Goal: Ask a question

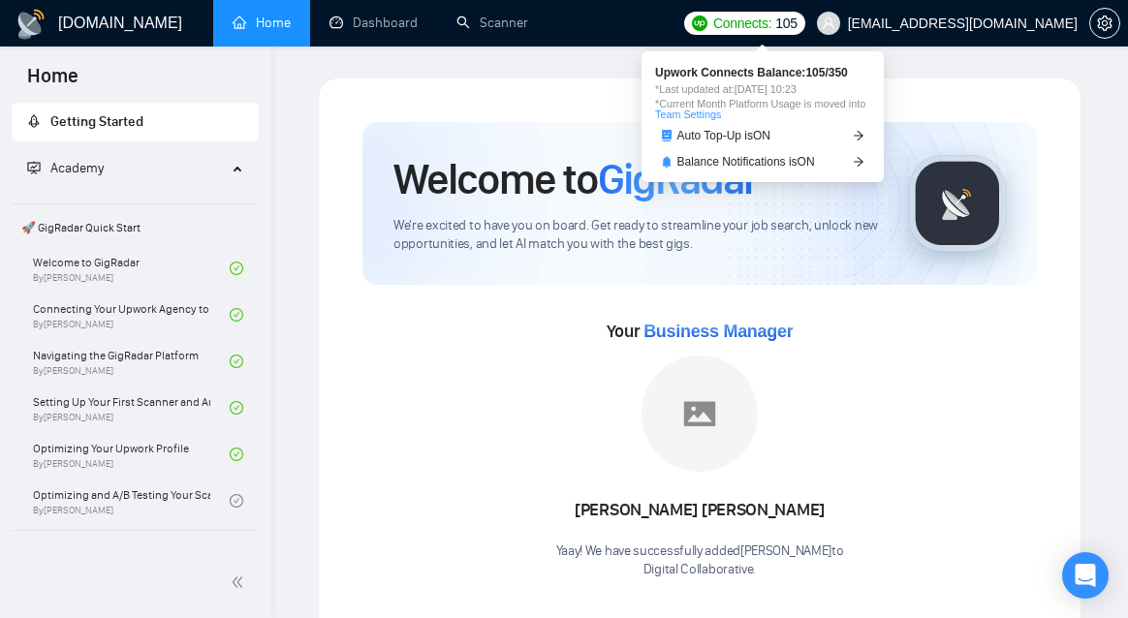
click at [772, 26] on span "Connects:" at bounding box center [742, 23] width 58 height 21
click at [757, 134] on span "Auto Top-Up is ON" at bounding box center [725, 136] width 94 height 12
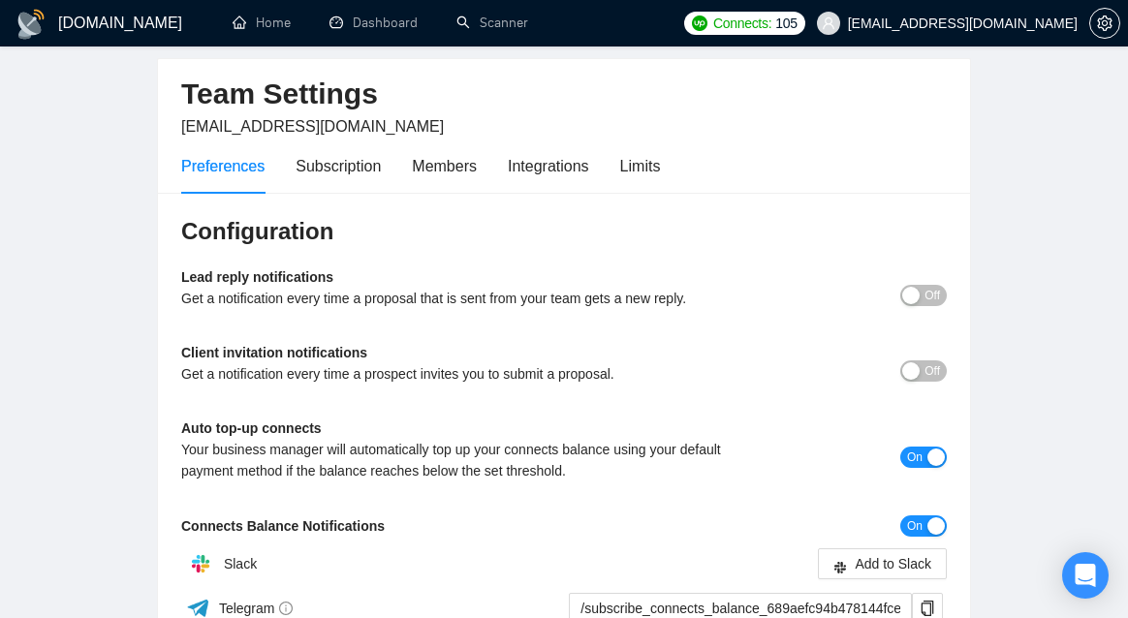
scroll to position [95, 0]
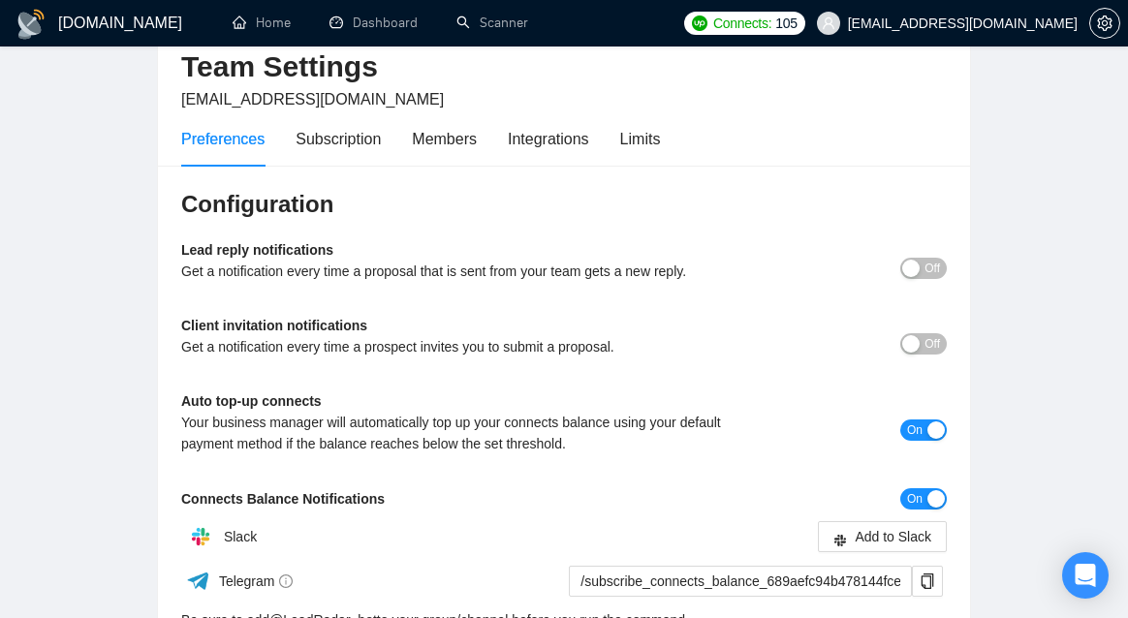
click at [917, 427] on span "On" at bounding box center [915, 430] width 16 height 21
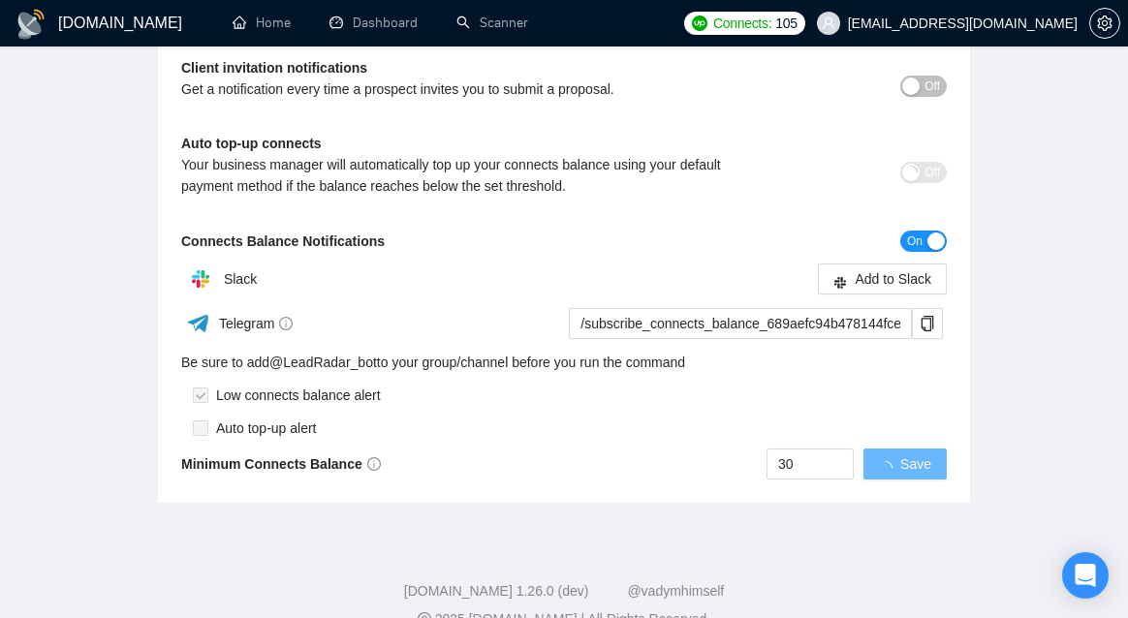
scroll to position [355, 0]
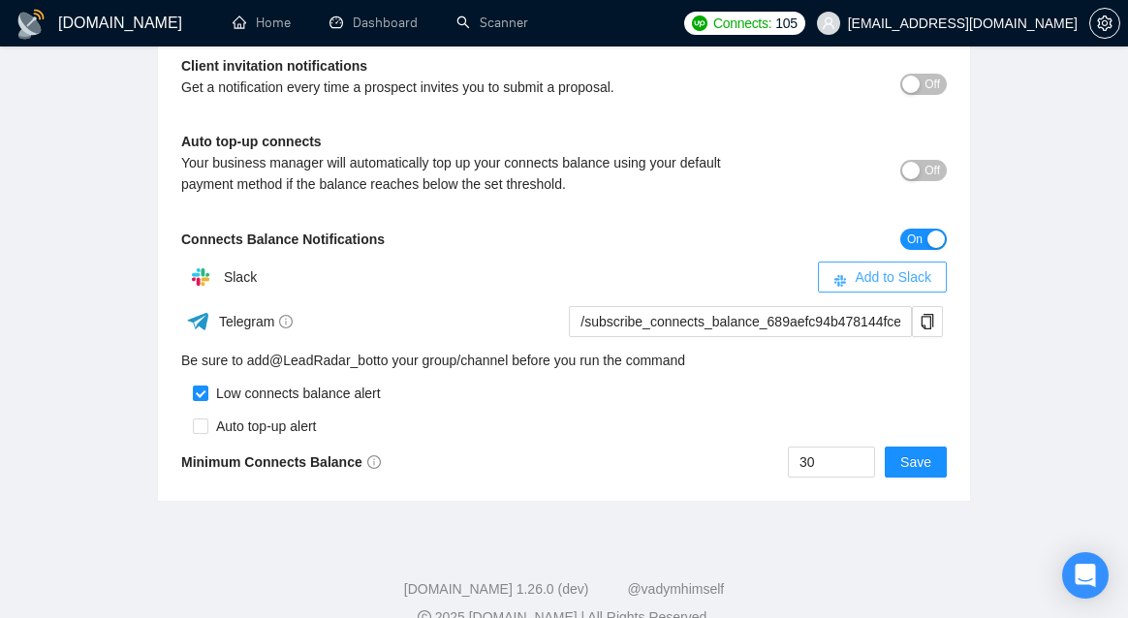
click at [902, 287] on span "Add to Slack" at bounding box center [893, 277] width 77 height 21
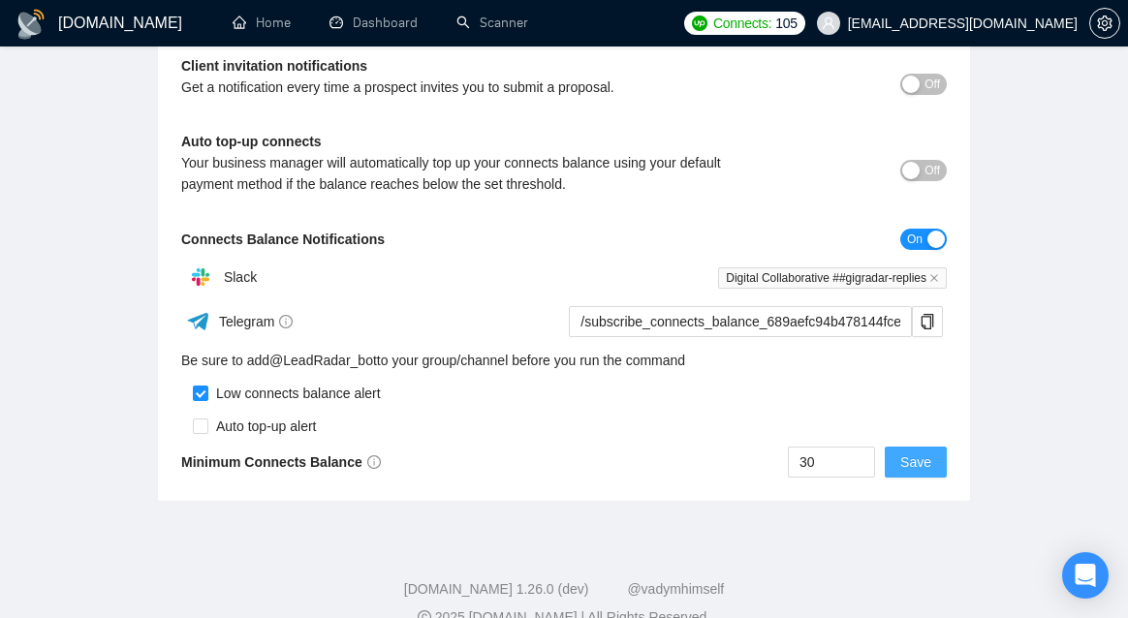
click at [910, 456] on span "Save" at bounding box center [915, 462] width 31 height 21
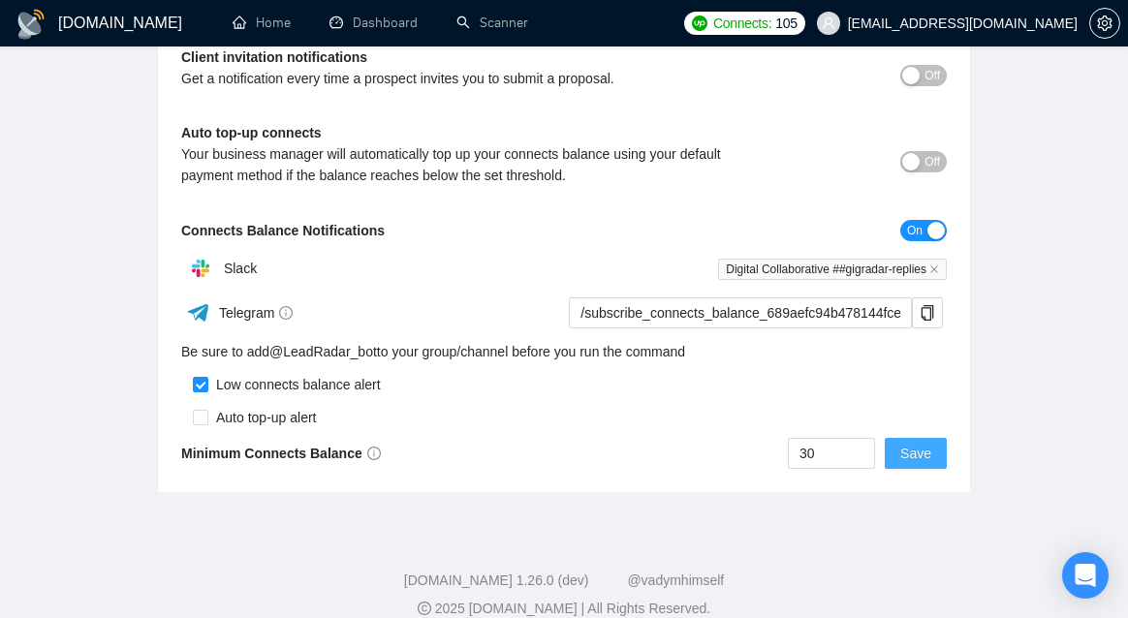
scroll to position [388, 0]
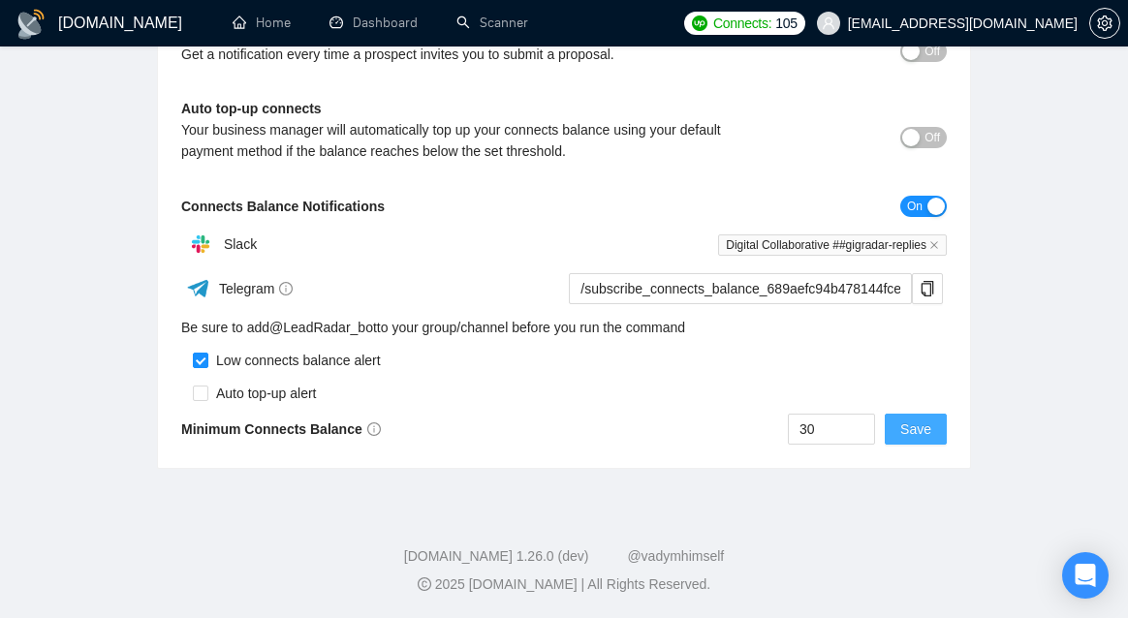
click at [915, 445] on button "Save" at bounding box center [916, 429] width 62 height 31
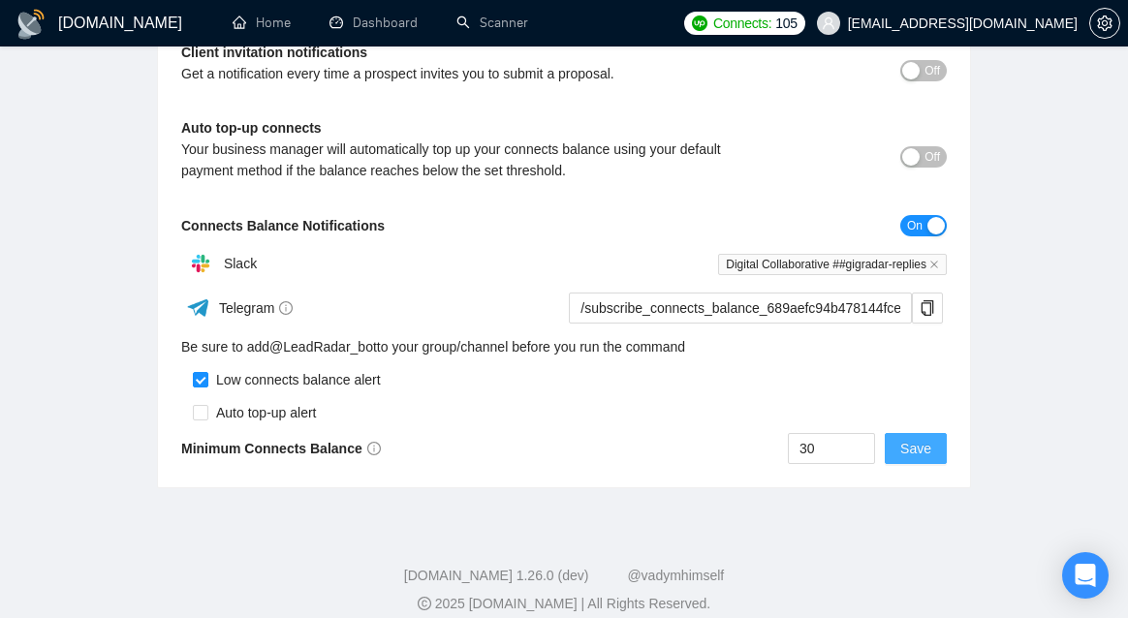
scroll to position [365, 0]
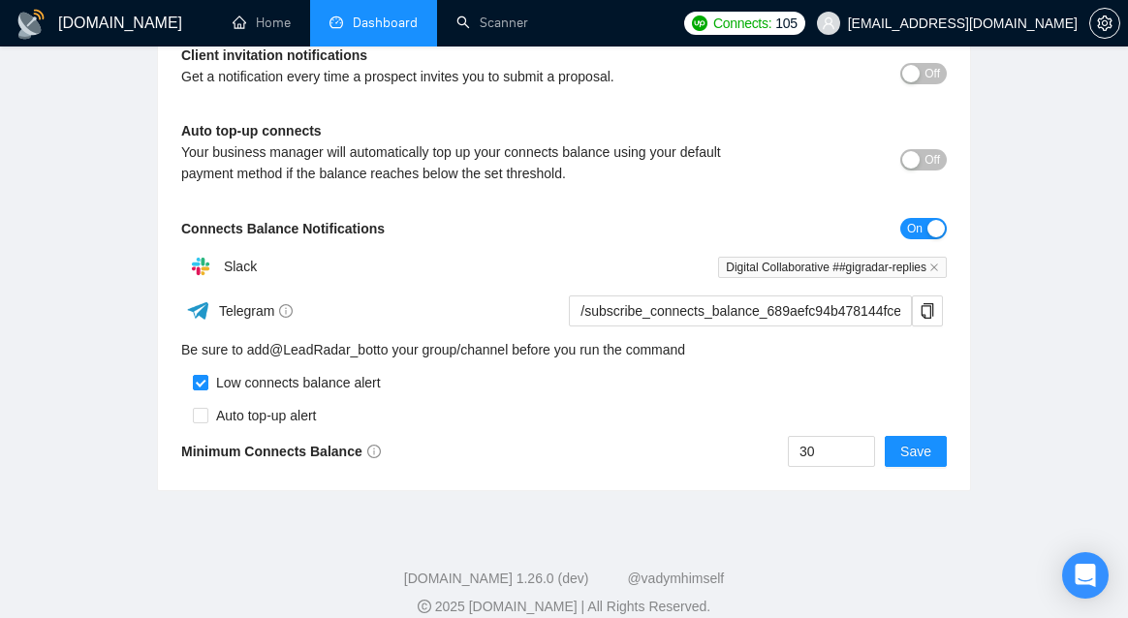
click at [372, 21] on link "Dashboard" at bounding box center [374, 23] width 88 height 16
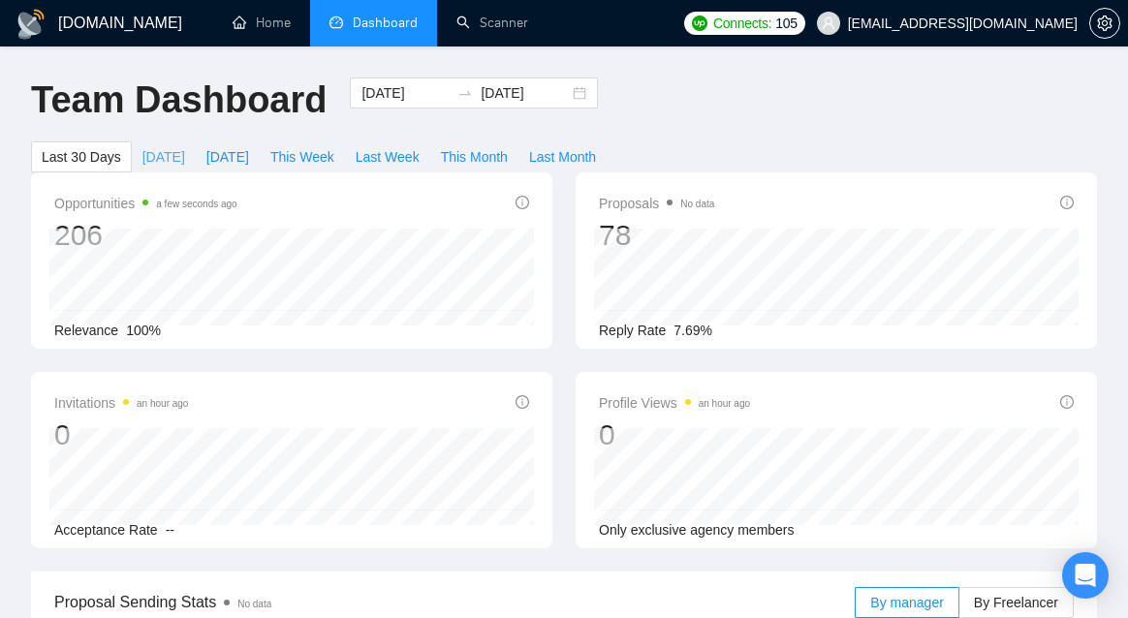
click at [173, 157] on span "[DATE]" at bounding box center [163, 156] width 43 height 21
type input "[DATE]"
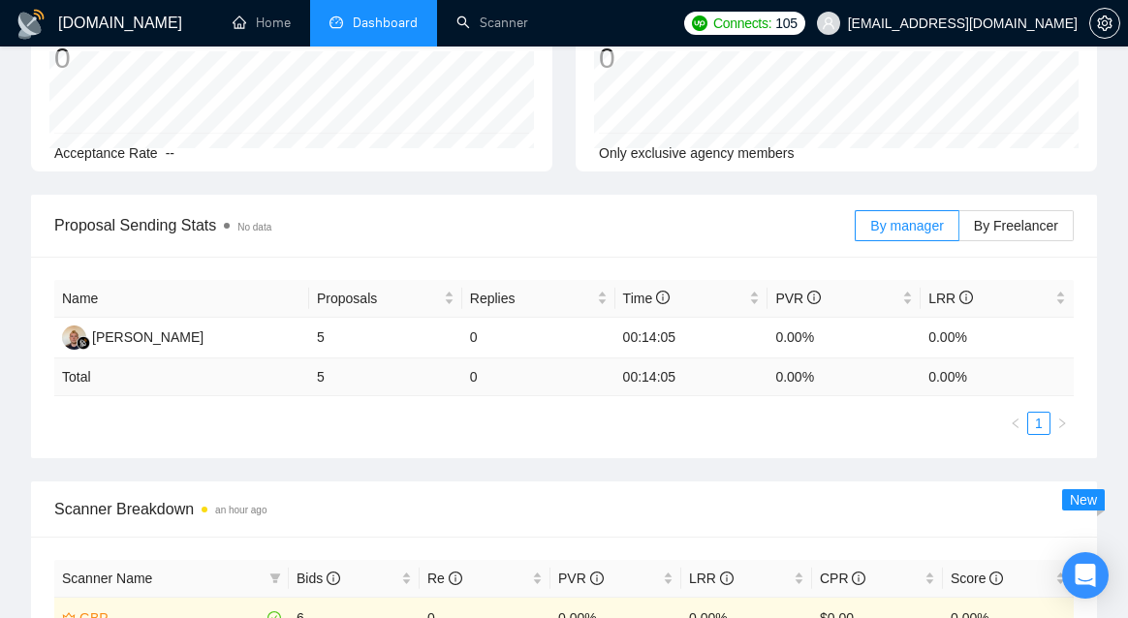
scroll to position [399, 0]
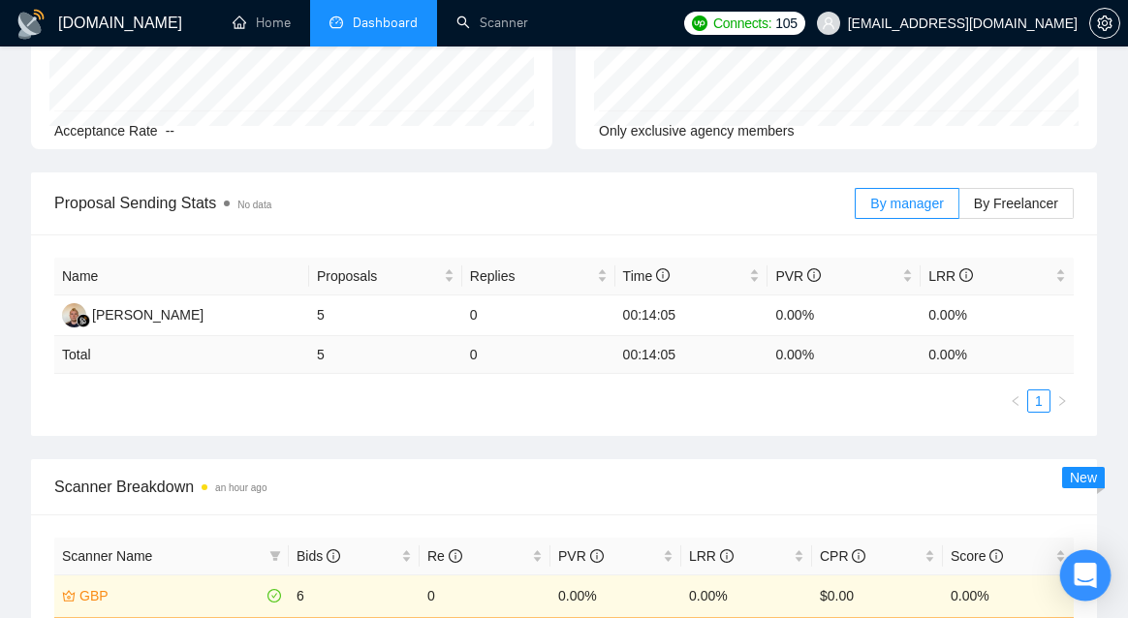
click at [1091, 572] on icon "Open Intercom Messenger" at bounding box center [1085, 575] width 22 height 25
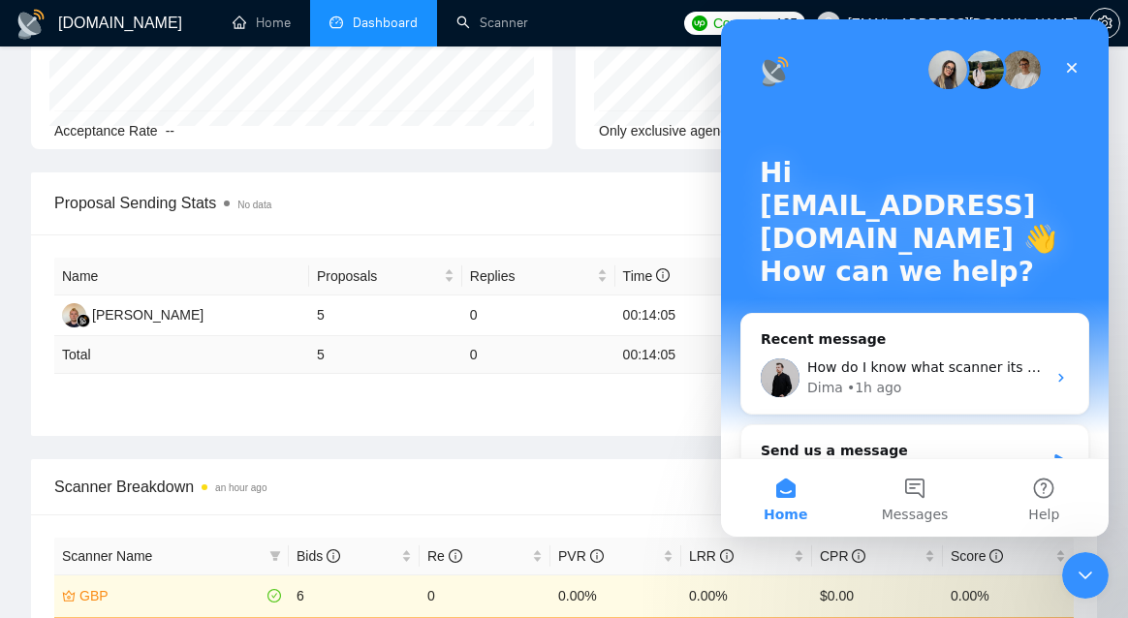
scroll to position [0, 0]
click at [911, 382] on div "Dima • 1h ago" at bounding box center [926, 388] width 238 height 20
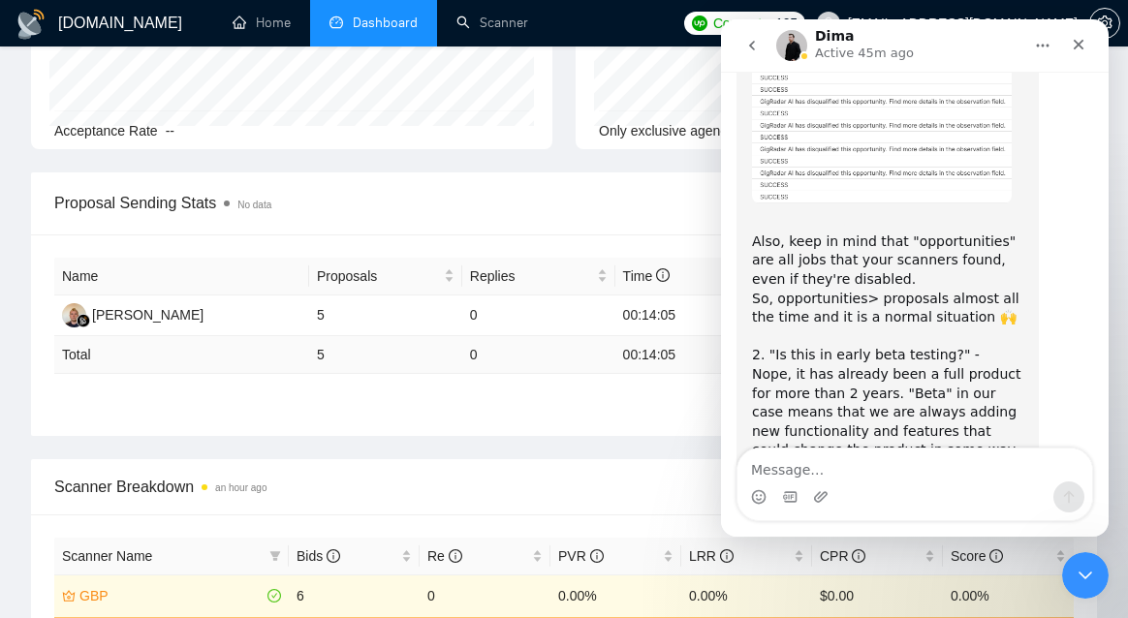
scroll to position [6126, 0]
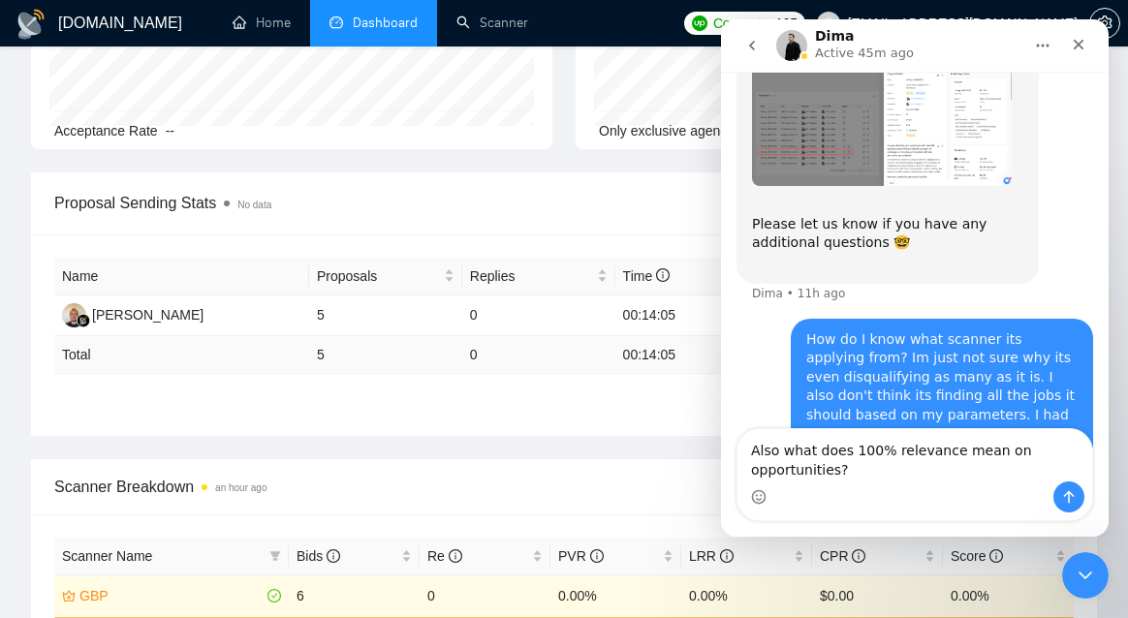
type textarea "Also what does 100% relevance mean on opportunities?"
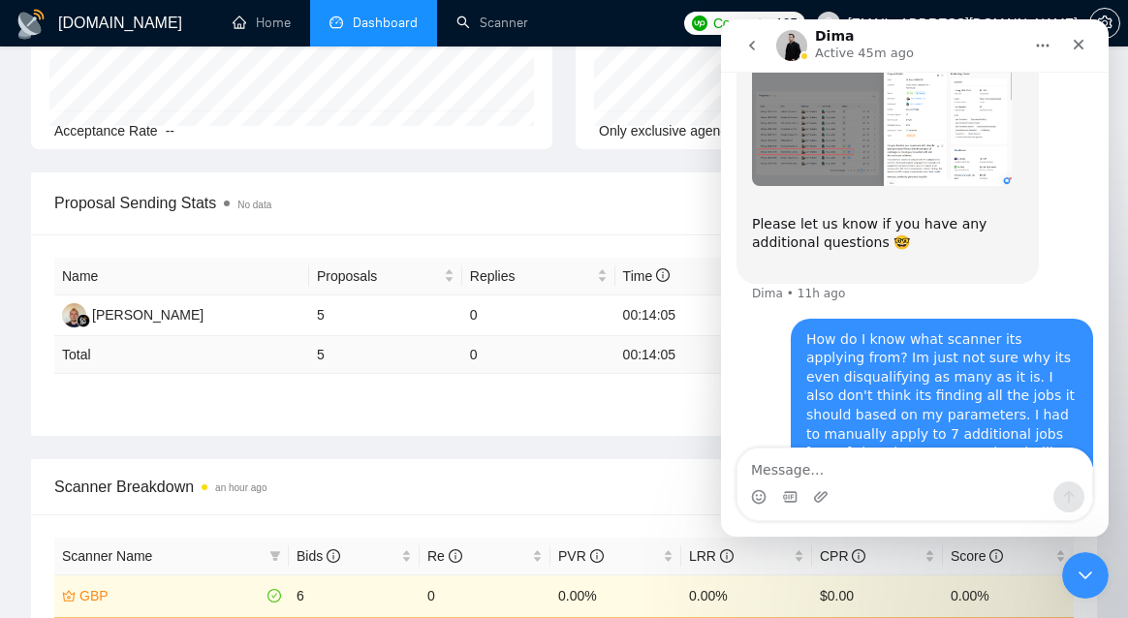
scroll to position [6202, 0]
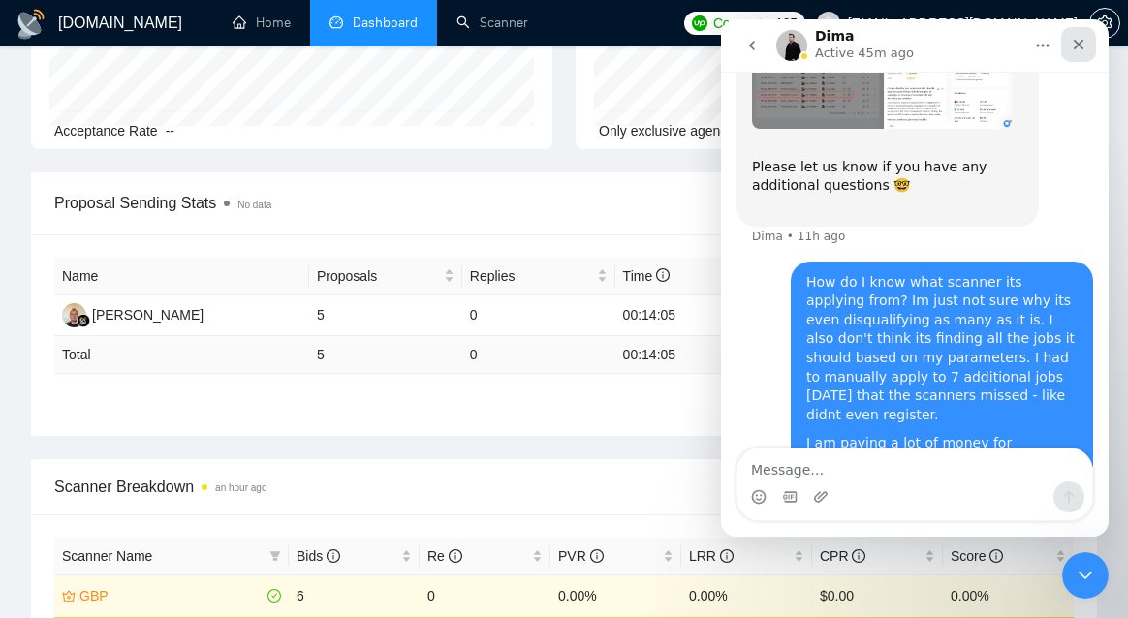
click at [1084, 31] on div "Close" at bounding box center [1078, 44] width 35 height 35
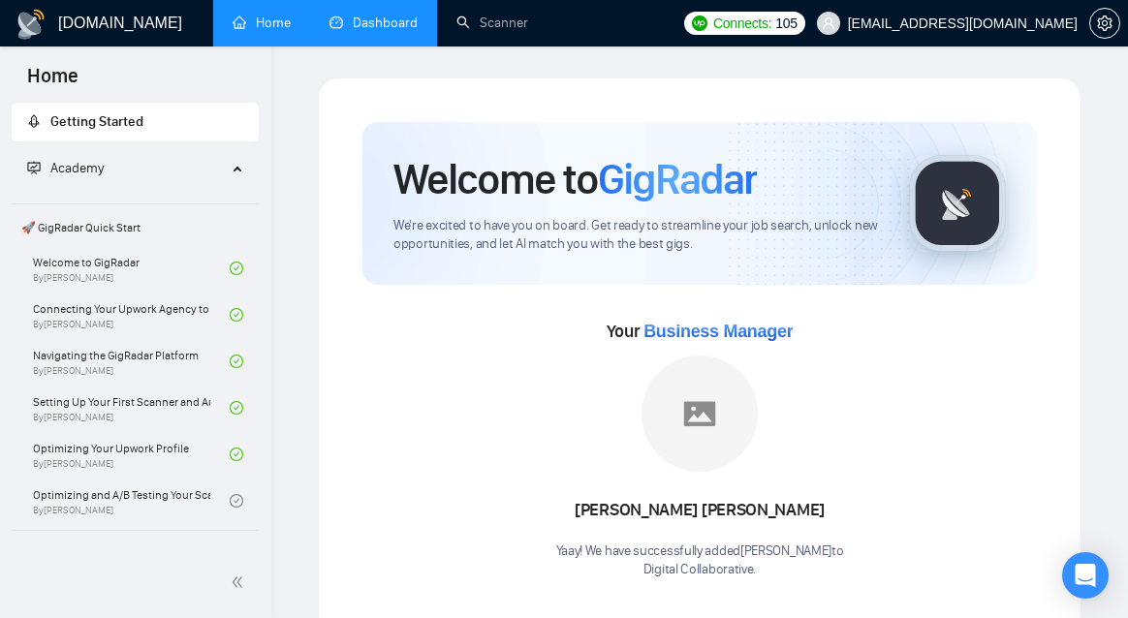
click at [412, 24] on link "Dashboard" at bounding box center [374, 23] width 88 height 16
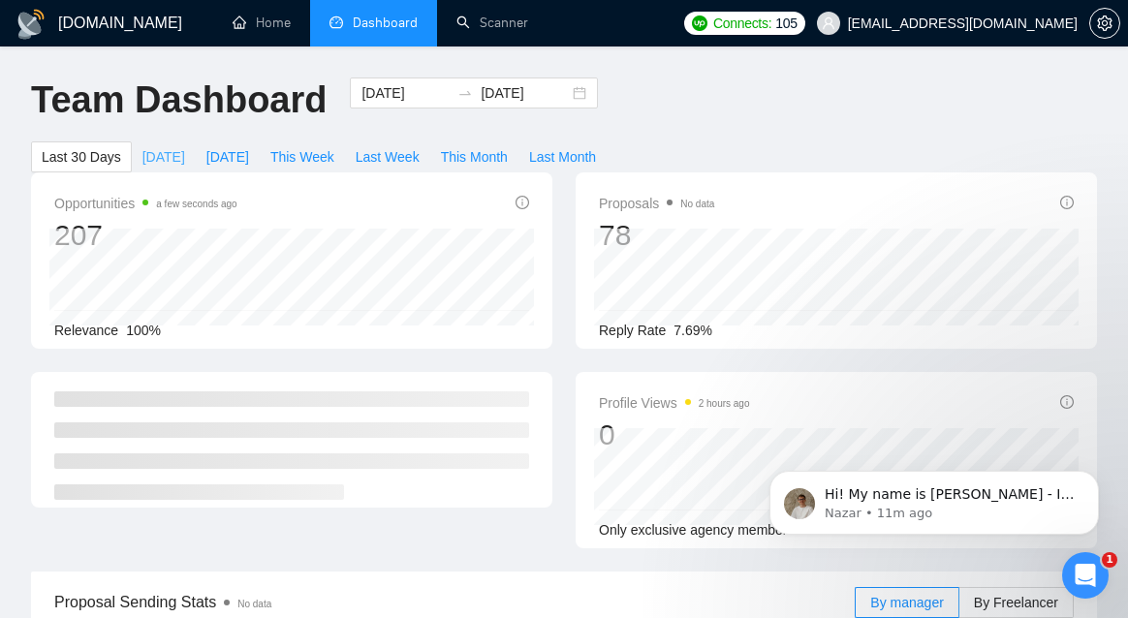
click at [166, 162] on span "[DATE]" at bounding box center [163, 156] width 43 height 21
type input "[DATE]"
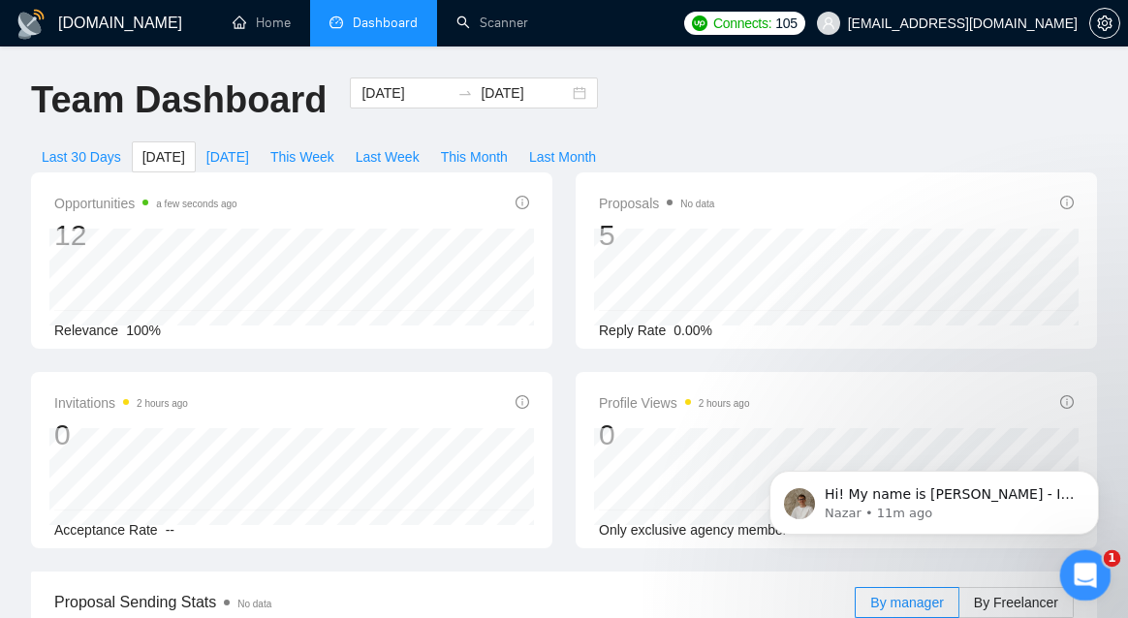
click at [1096, 583] on div "Open Intercom Messenger" at bounding box center [1083, 573] width 64 height 64
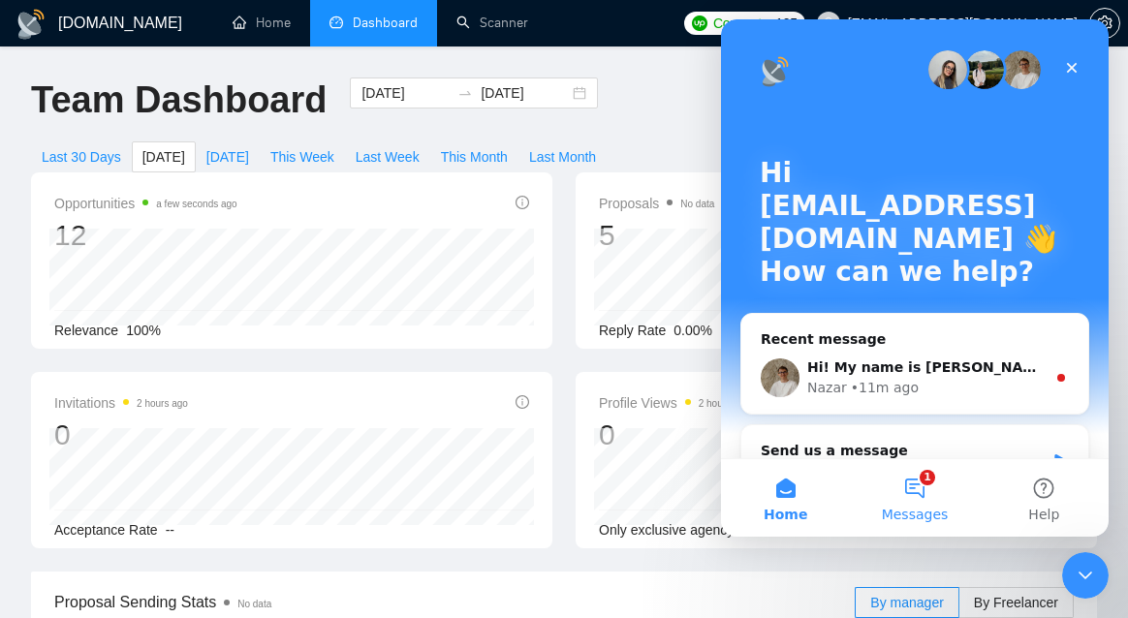
click at [901, 491] on button "1 Messages" at bounding box center [914, 498] width 129 height 78
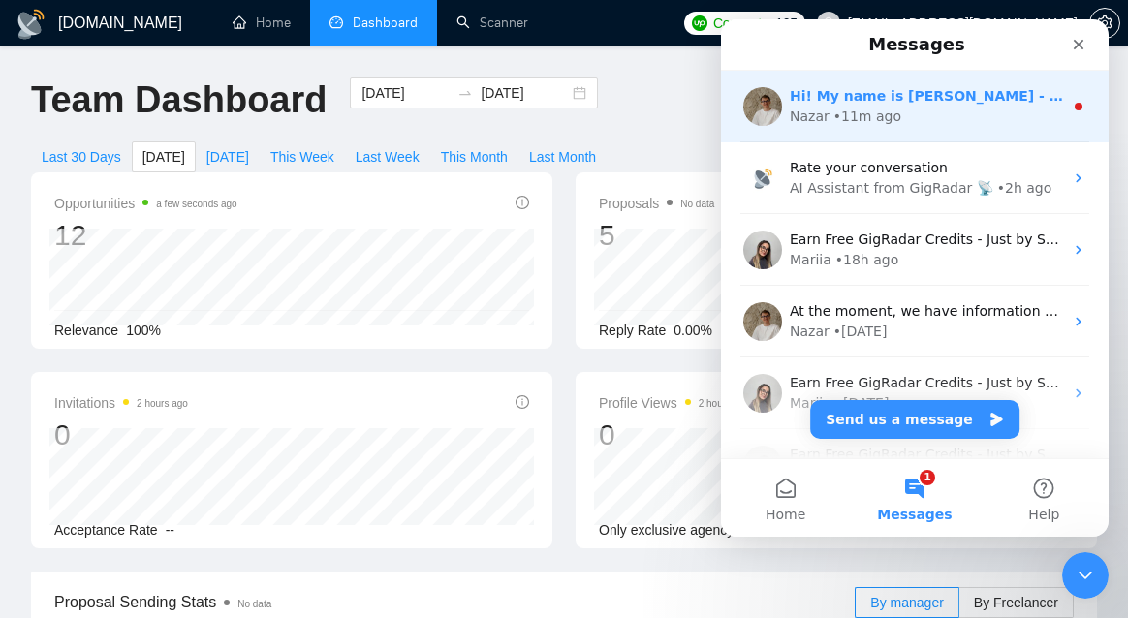
click at [875, 111] on div "• 11m ago" at bounding box center [868, 117] width 68 height 20
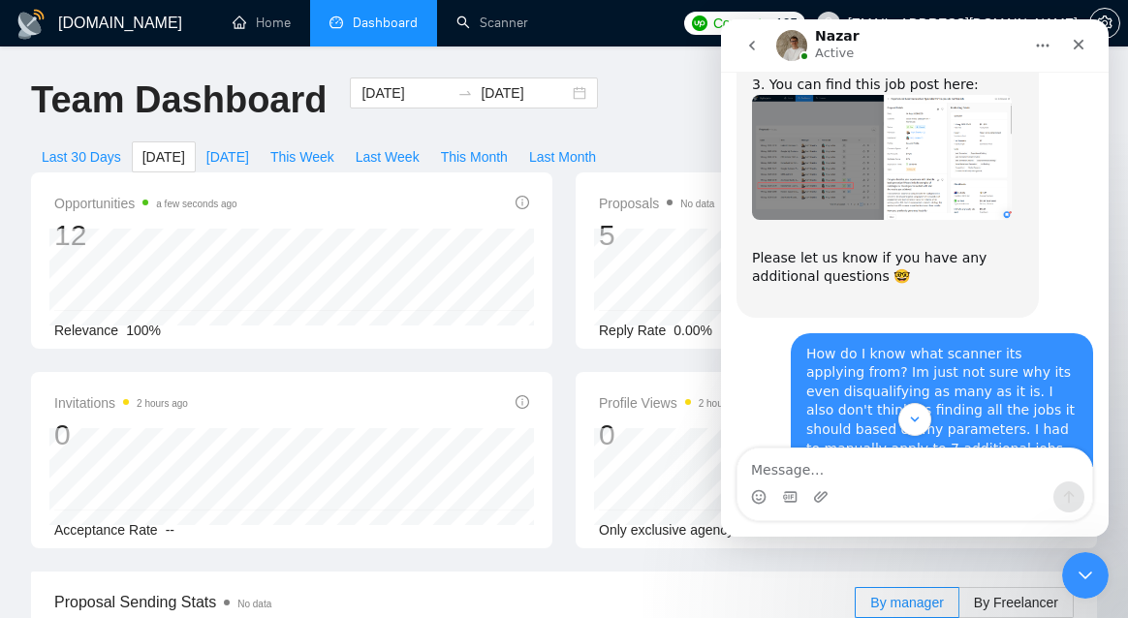
scroll to position [6279, 0]
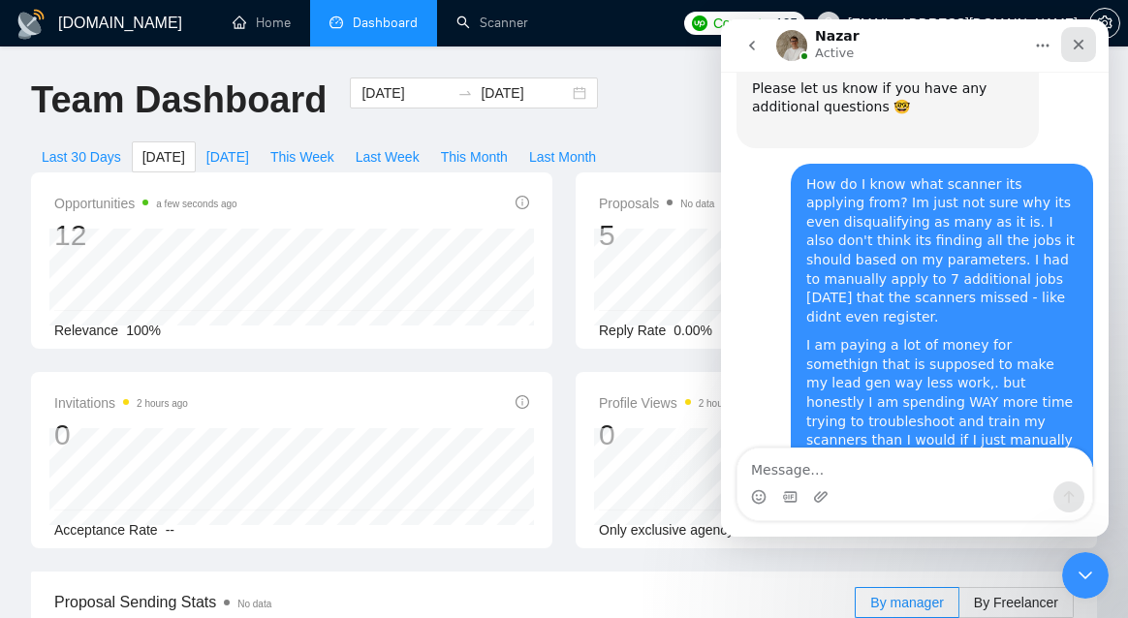
click at [1083, 47] on icon "Close" at bounding box center [1079, 45] width 11 height 11
